Goal: Task Accomplishment & Management: Manage account settings

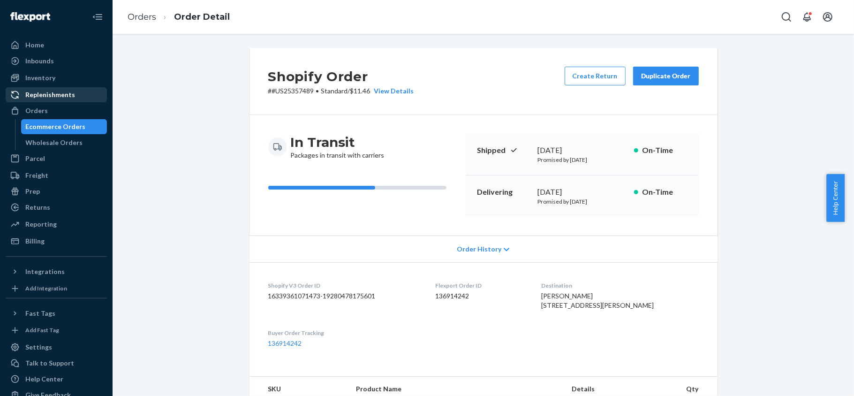
click at [60, 104] on div "Orders" at bounding box center [56, 110] width 99 height 13
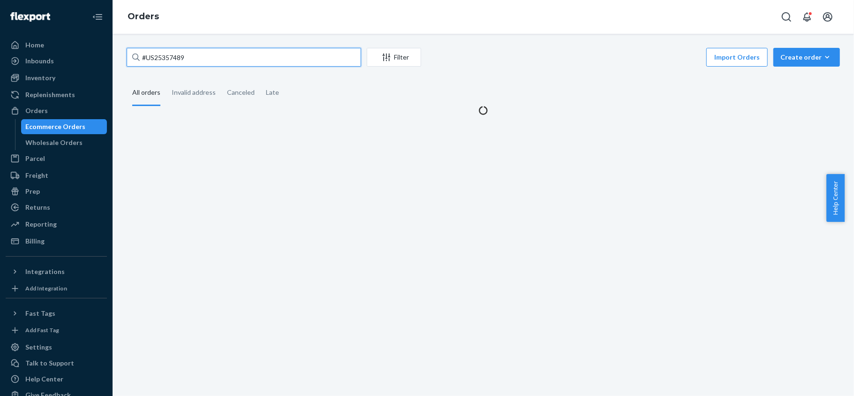
click at [183, 52] on input "#US25357489" at bounding box center [244, 57] width 235 height 19
paste input "US25358512"
type input "US25358512"
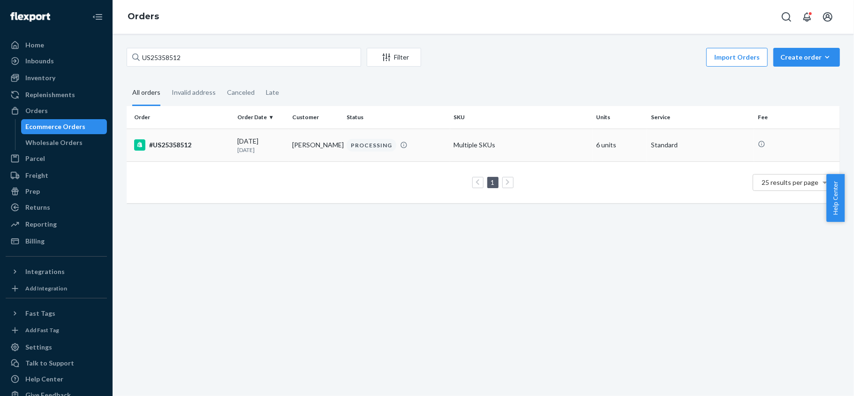
click at [221, 152] on td "#US25358512" at bounding box center [180, 145] width 107 height 33
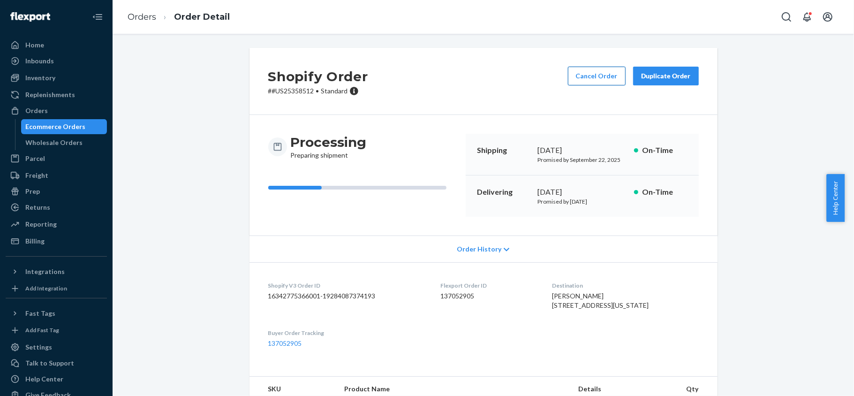
click at [584, 78] on button "Cancel Order" at bounding box center [597, 76] width 58 height 19
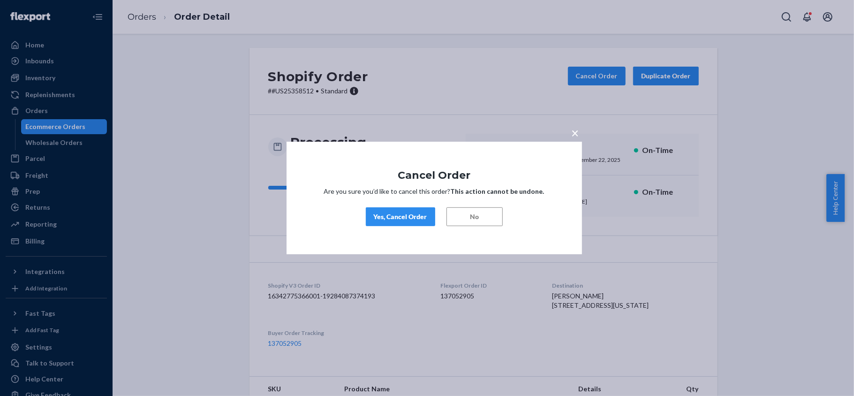
click at [413, 215] on div "Yes, Cancel Order" at bounding box center [400, 216] width 53 height 9
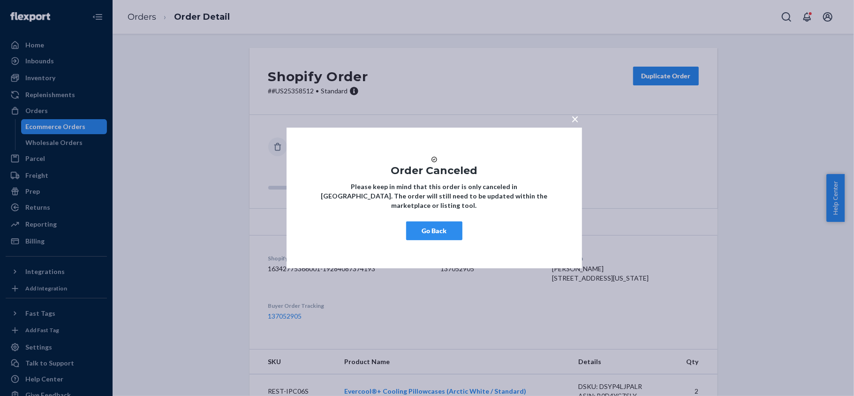
click at [424, 237] on button "Go Back" at bounding box center [434, 230] width 56 height 19
